Goal: Contribute content: Add original content to the website for others to see

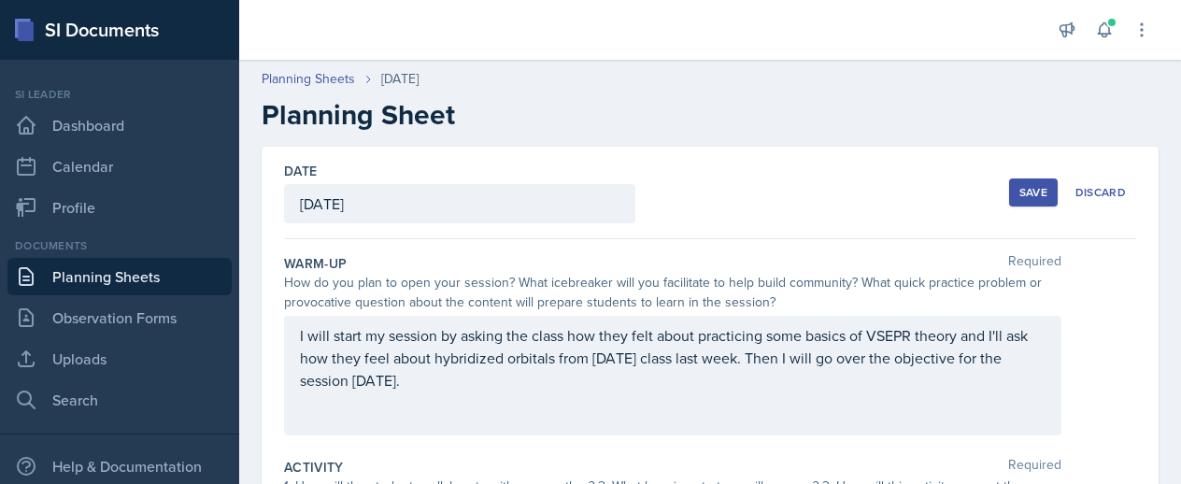
click at [1019, 185] on div "Save" at bounding box center [1033, 192] width 28 height 15
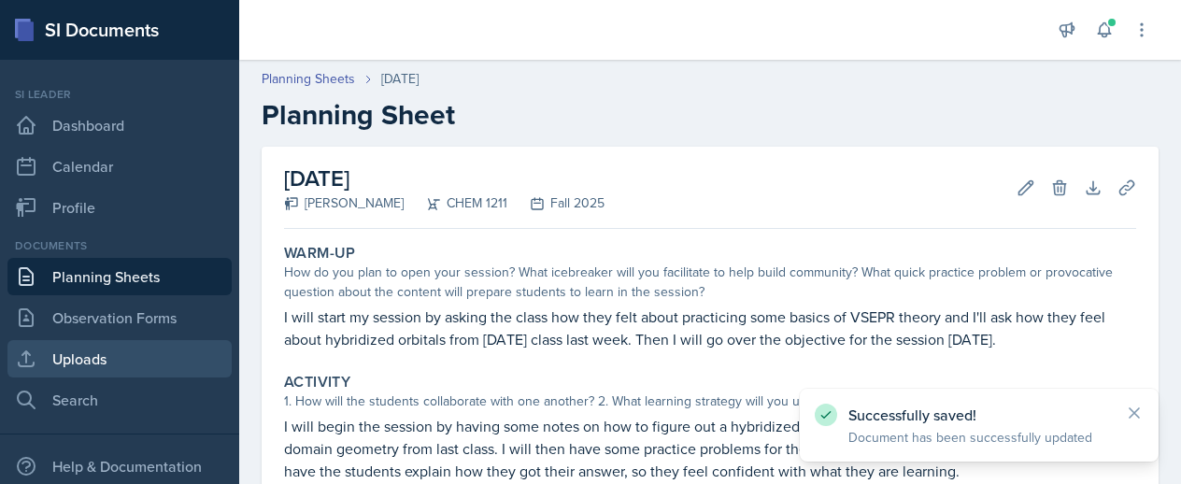
click at [119, 367] on link "Uploads" at bounding box center [119, 358] width 224 height 37
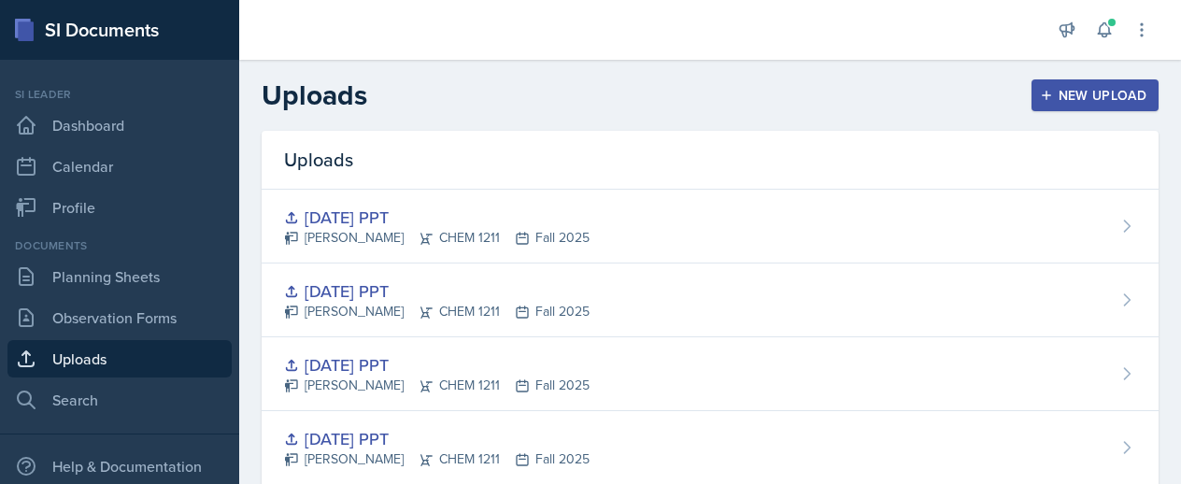
click at [1044, 100] on div "New Upload" at bounding box center [1096, 95] width 104 height 15
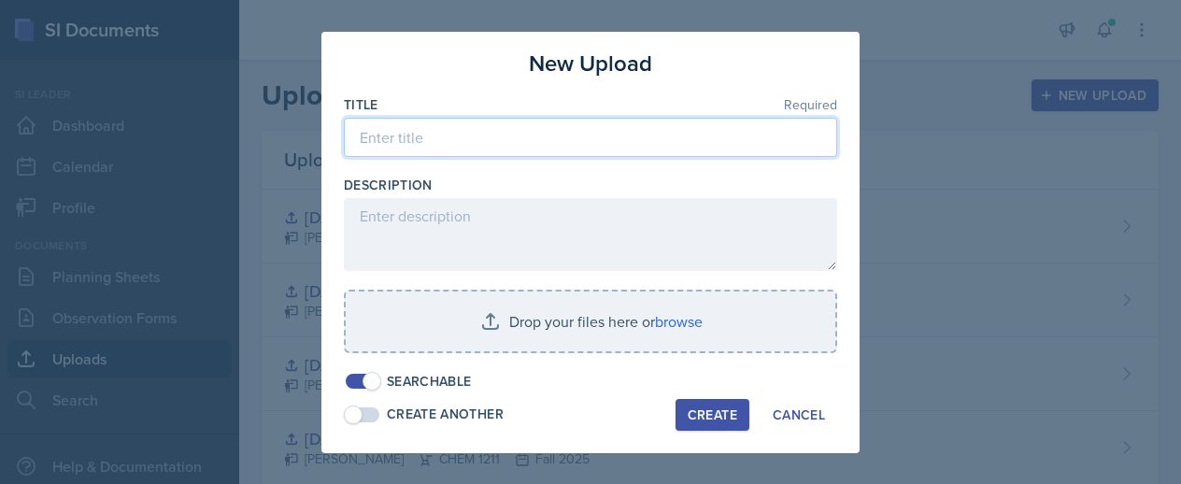
click at [414, 139] on input at bounding box center [590, 137] width 493 height 39
type input "[DATE] PPT"
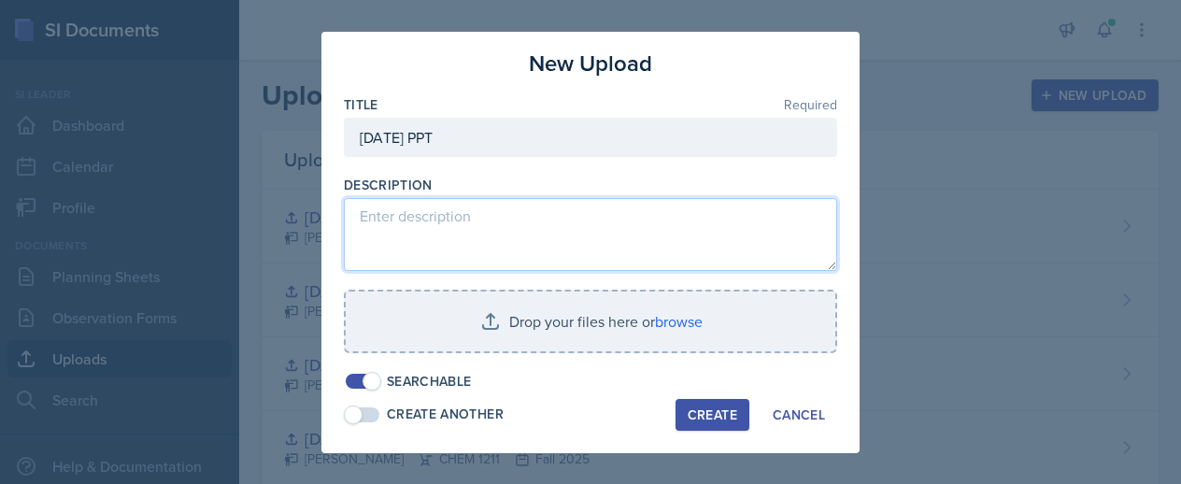
click at [450, 251] on textarea at bounding box center [590, 234] width 493 height 73
type textarea "PPT for [DATE] session"
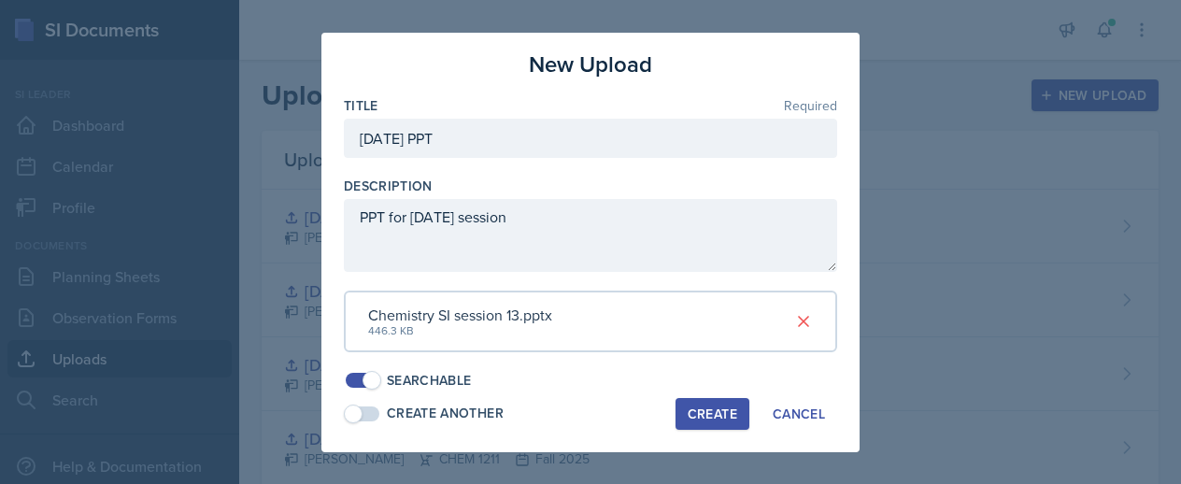
click at [688, 406] on div "Create" at bounding box center [713, 413] width 50 height 15
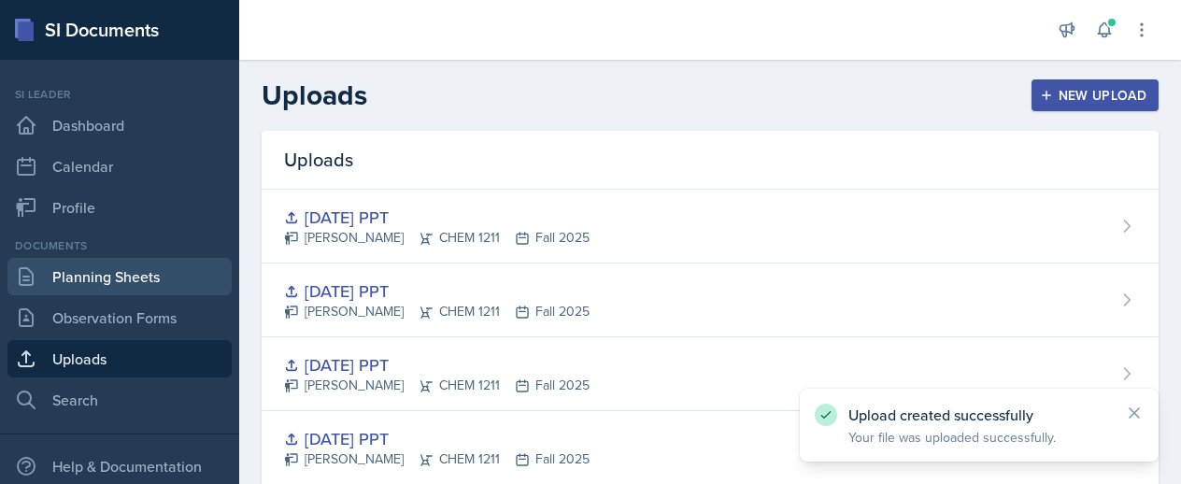
click at [121, 281] on link "Planning Sheets" at bounding box center [119, 276] width 224 height 37
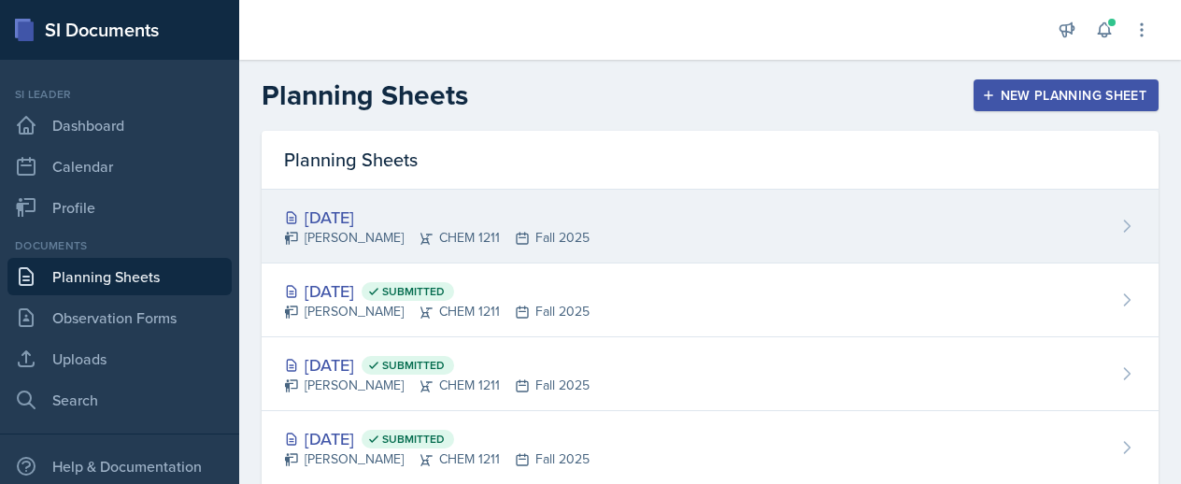
click at [465, 224] on div "[DATE]" at bounding box center [437, 217] width 306 height 25
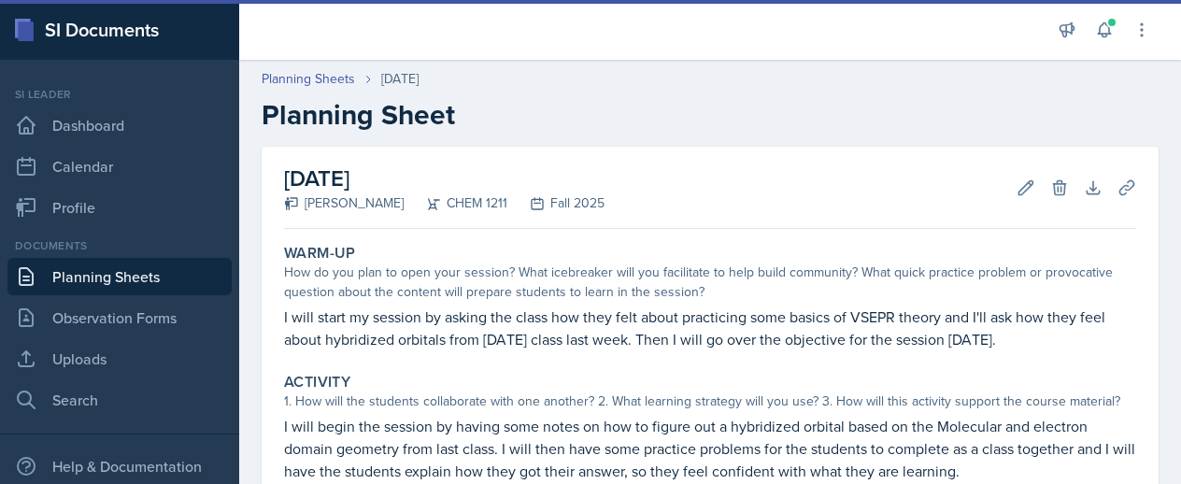
scroll to position [383, 0]
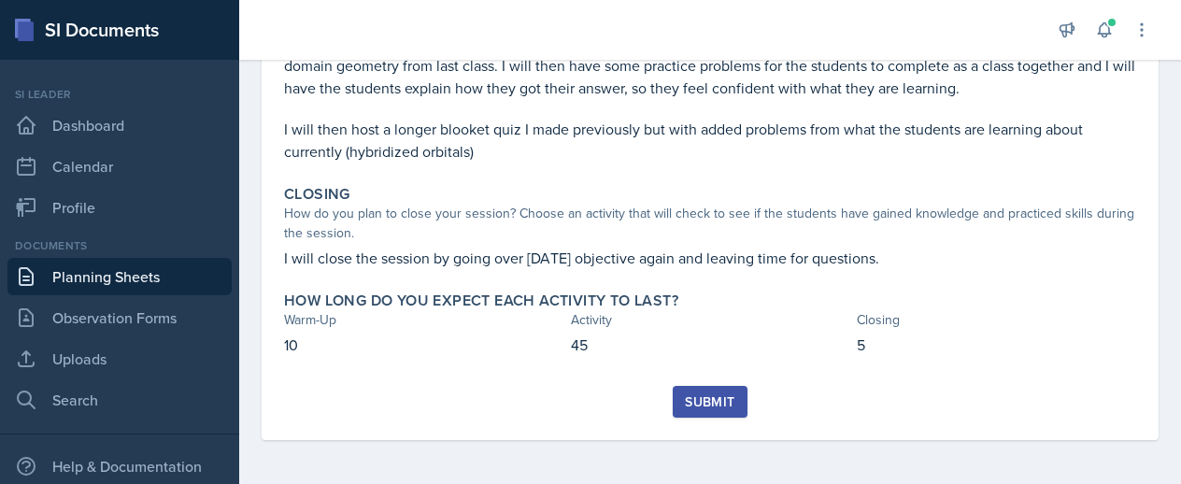
click at [692, 398] on div "Submit" at bounding box center [710, 401] width 50 height 15
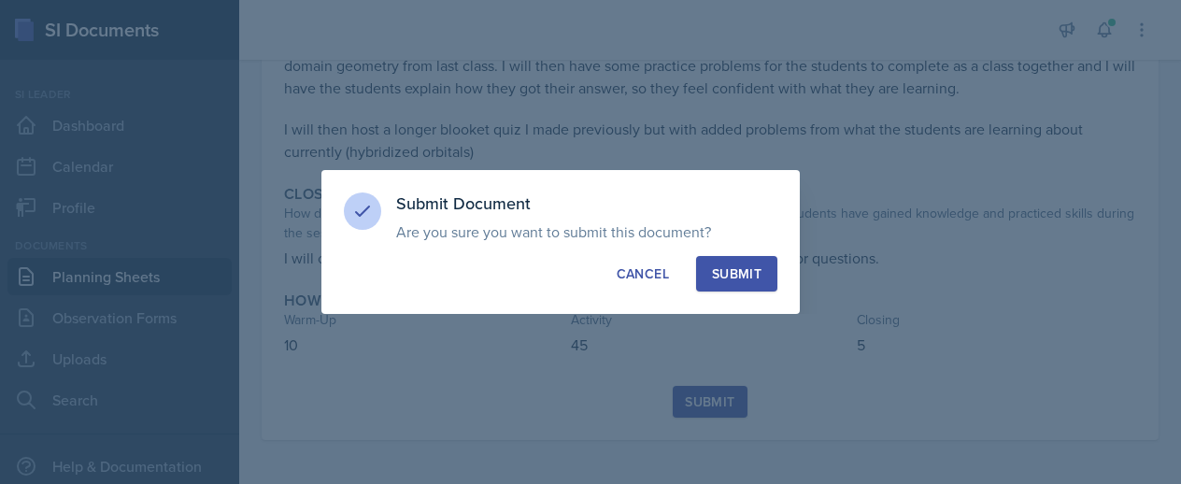
click at [725, 265] on div "Submit" at bounding box center [737, 273] width 50 height 19
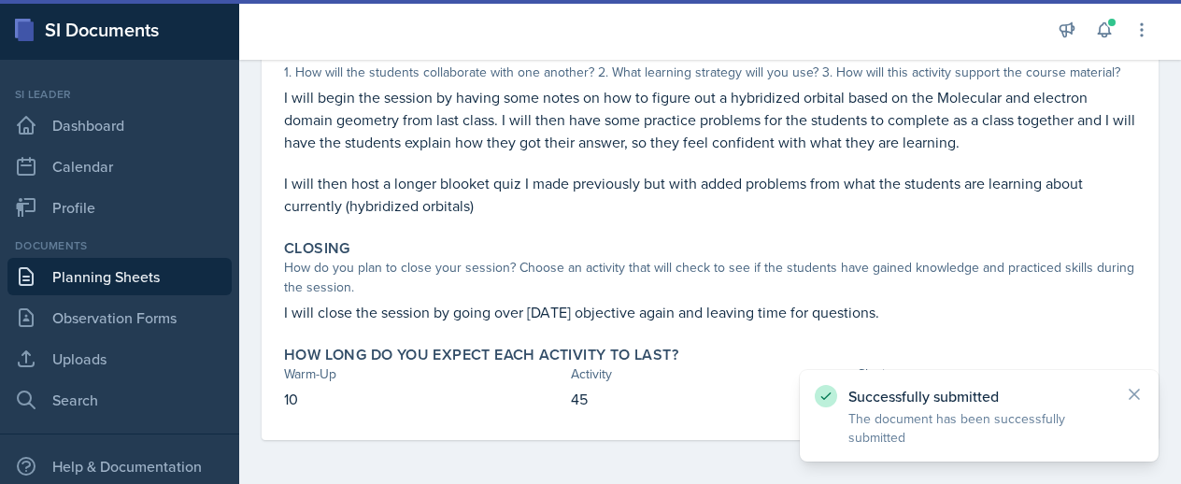
scroll to position [0, 0]
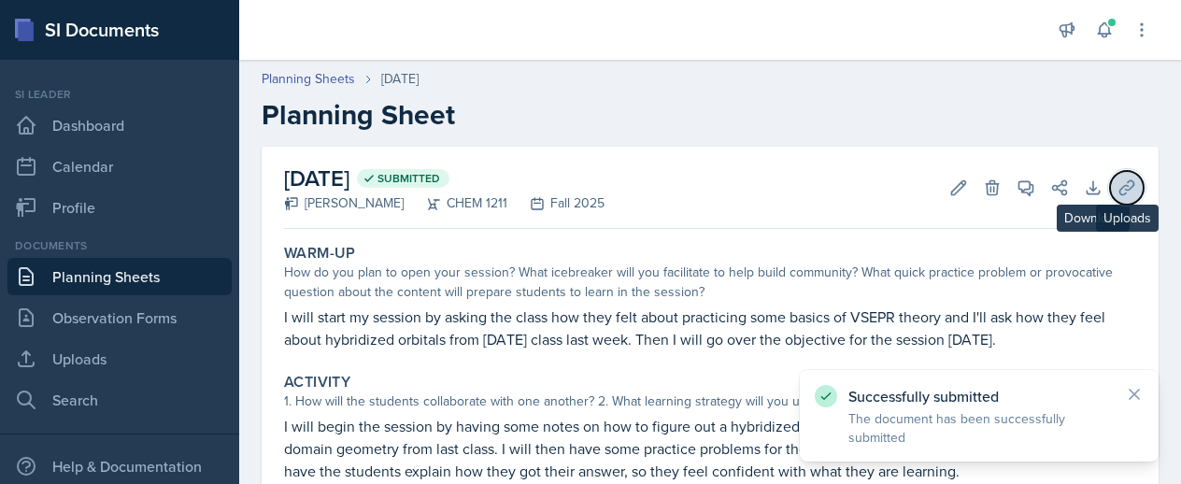
click at [1118, 191] on icon at bounding box center [1127, 187] width 19 height 19
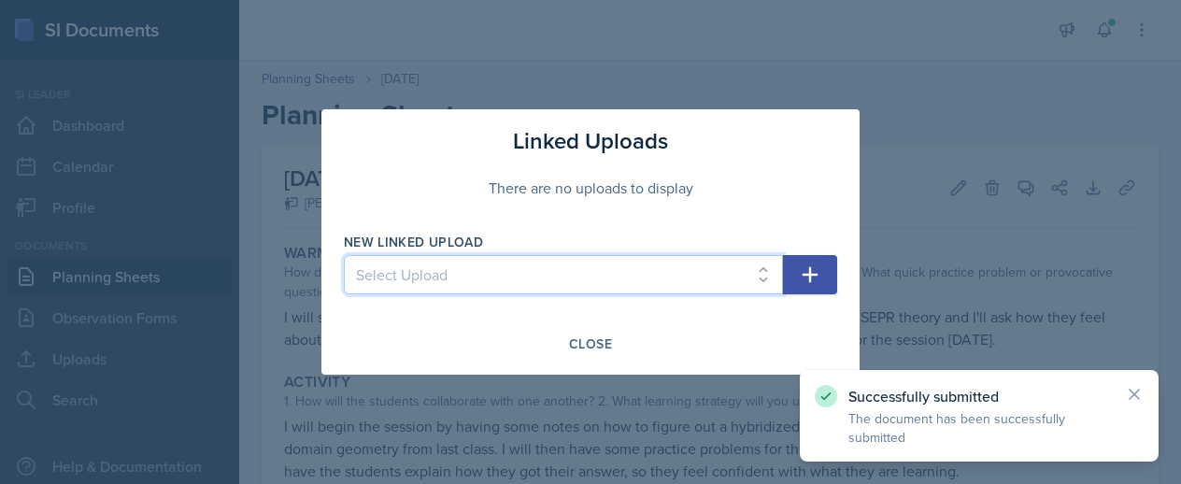
click at [521, 265] on select "Select Upload SI training mock session PPT [DATE] PPT [DATE] ppt [DATE] ppt [DA…" at bounding box center [563, 274] width 439 height 39
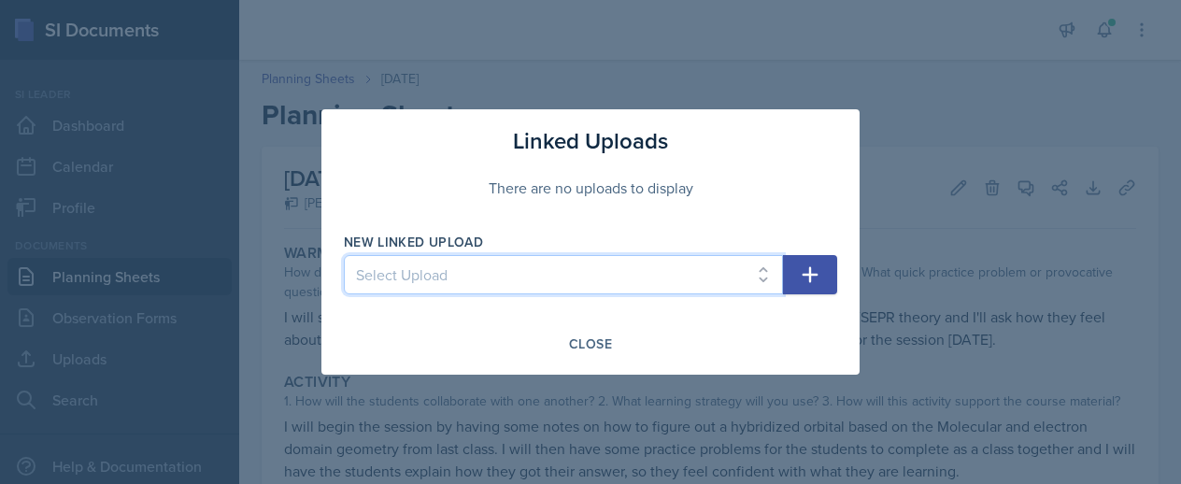
select select "79b9983a-f52d-482e-b621-8b79b04b9a3c"
click at [344, 255] on select "Select Upload SI training mock session PPT [DATE] PPT [DATE] ppt [DATE] ppt [DA…" at bounding box center [563, 274] width 439 height 39
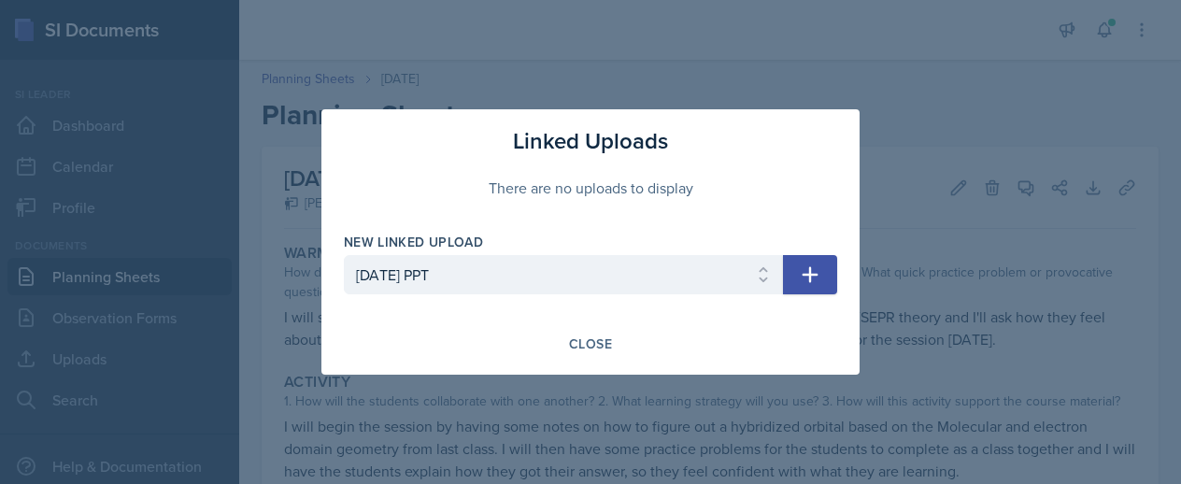
click at [814, 263] on button "button" at bounding box center [810, 274] width 54 height 39
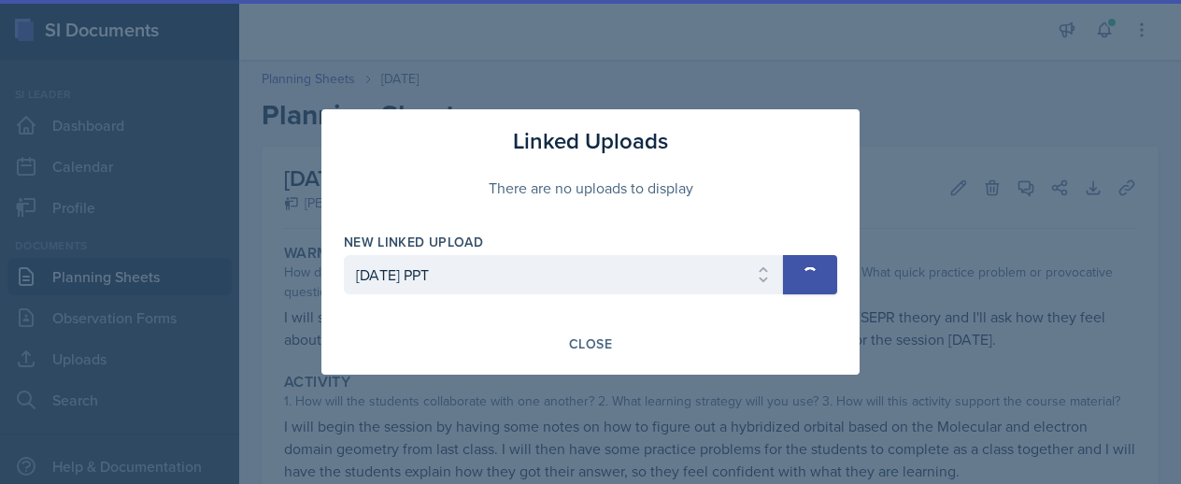
select select
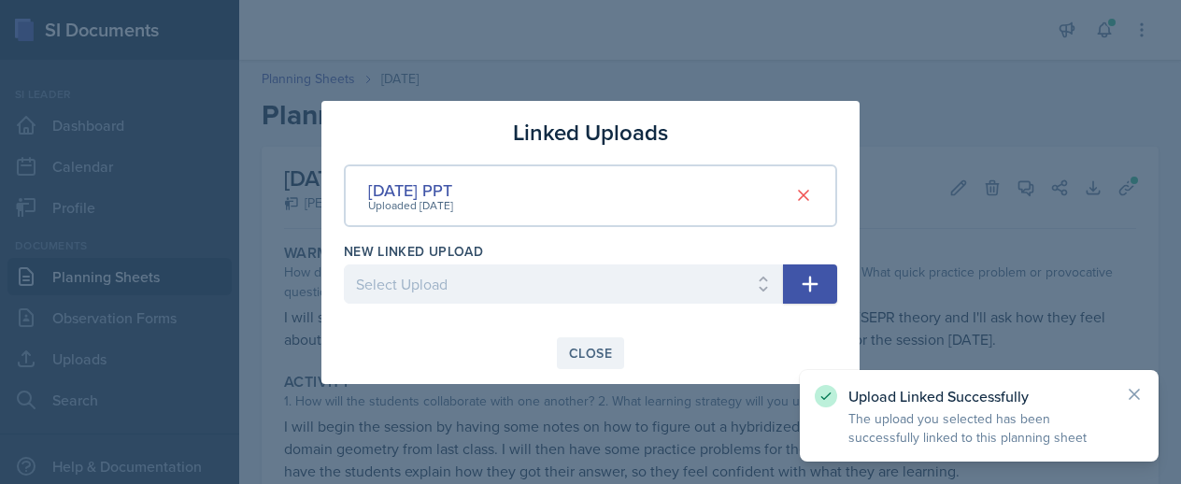
click at [569, 348] on div "Close" at bounding box center [590, 353] width 43 height 15
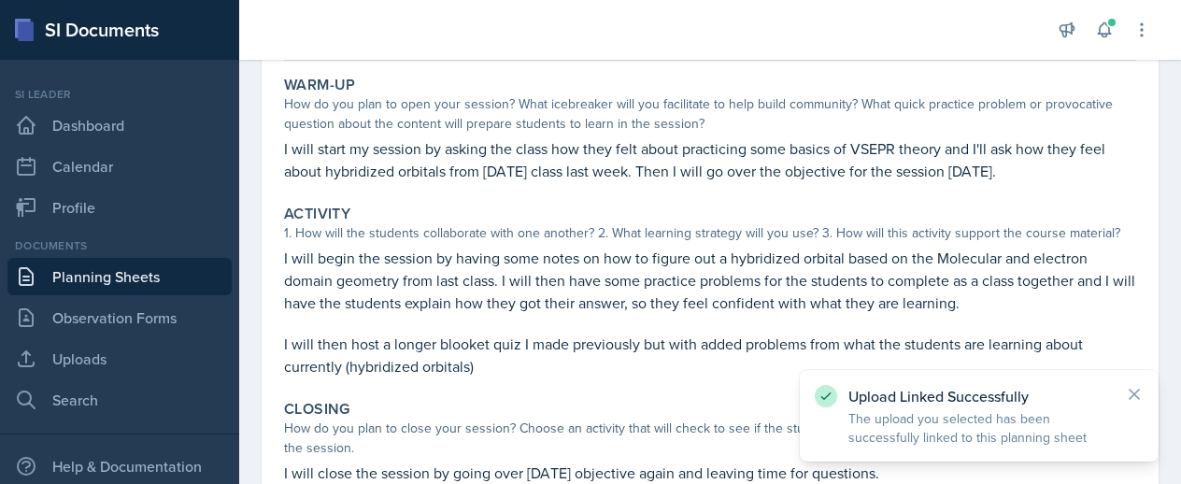
scroll to position [176, 0]
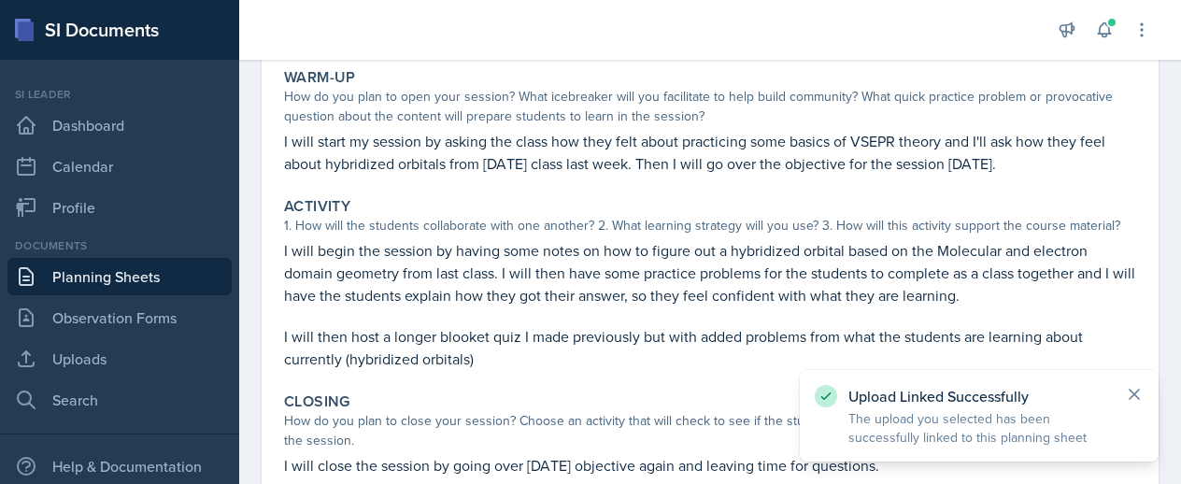
click at [1134, 394] on icon at bounding box center [1134, 394] width 9 height 9
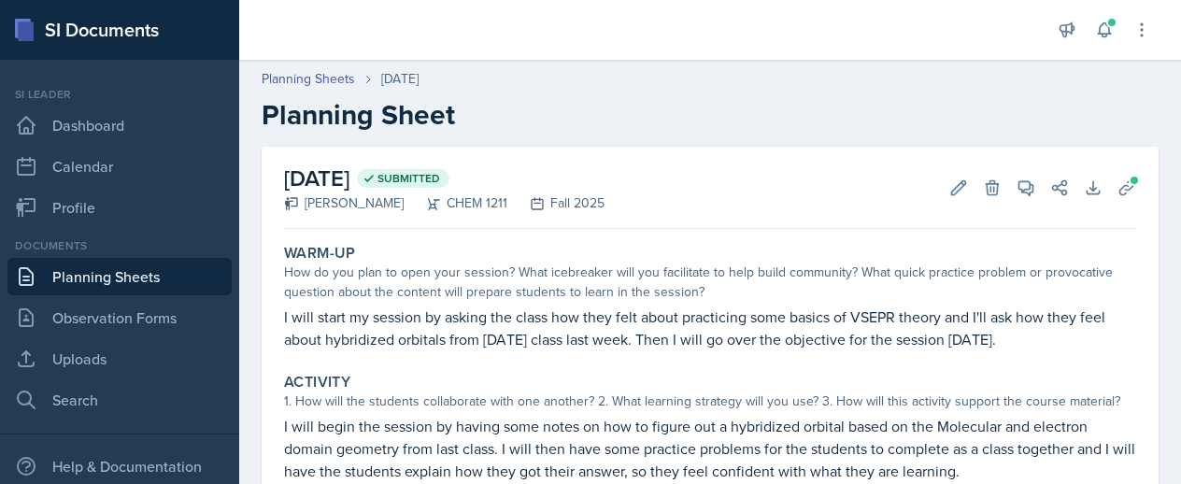
scroll to position [329, 0]
